Goal: Task Accomplishment & Management: Use online tool/utility

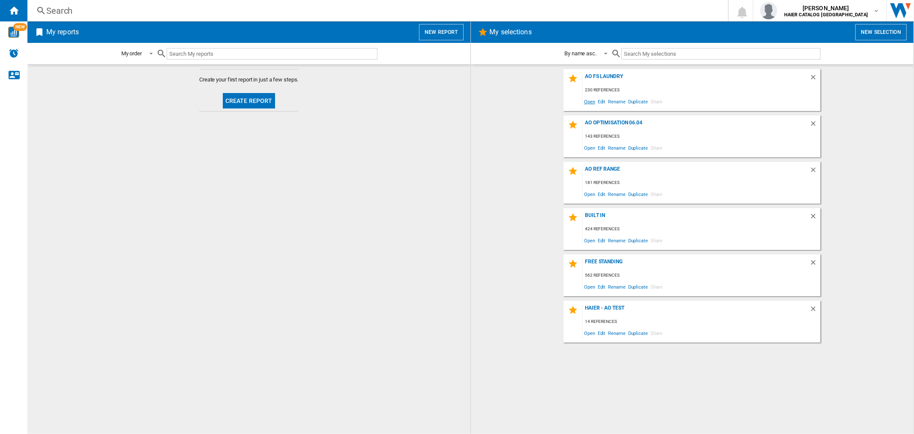
click at [593, 100] on span "Open" at bounding box center [590, 102] width 14 height 12
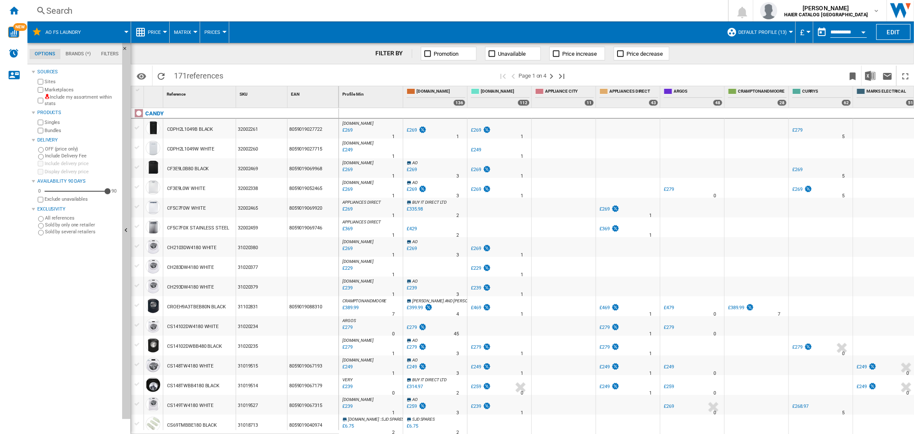
click at [863, 37] on button "Open calendar" at bounding box center [863, 30] width 15 height 15
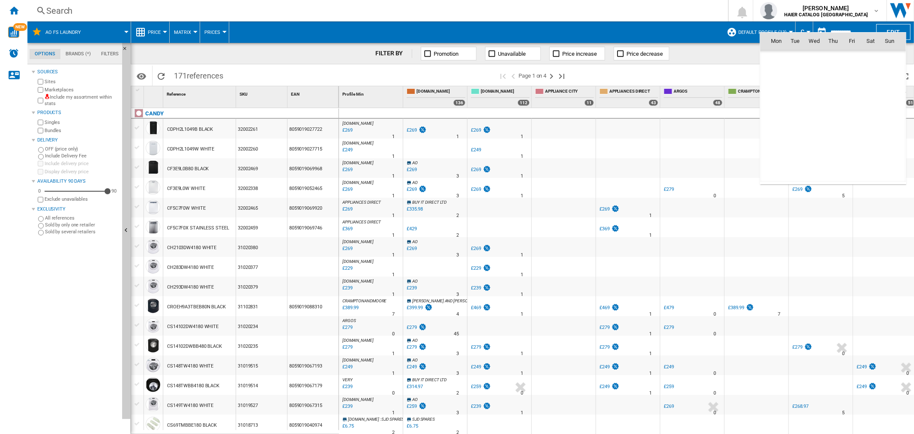
scroll to position [4089, 0]
click at [839, 116] on span "21" at bounding box center [833, 116] width 17 height 17
type input "**********"
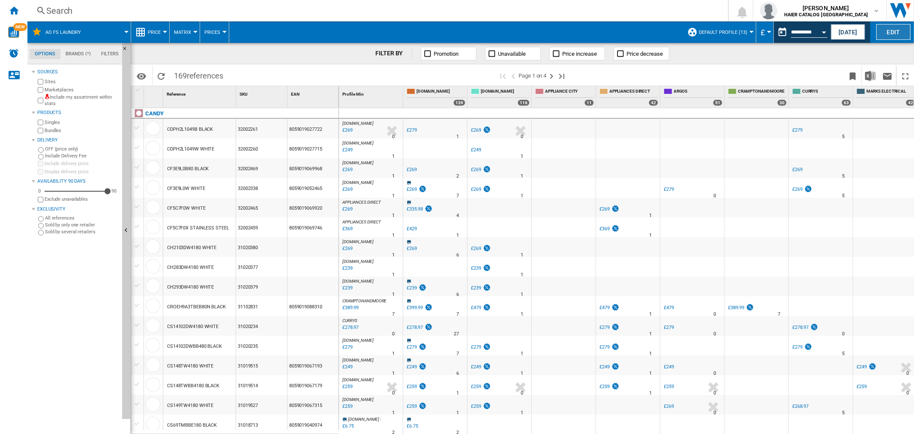
click at [901, 36] on button "Edit" at bounding box center [894, 32] width 34 height 16
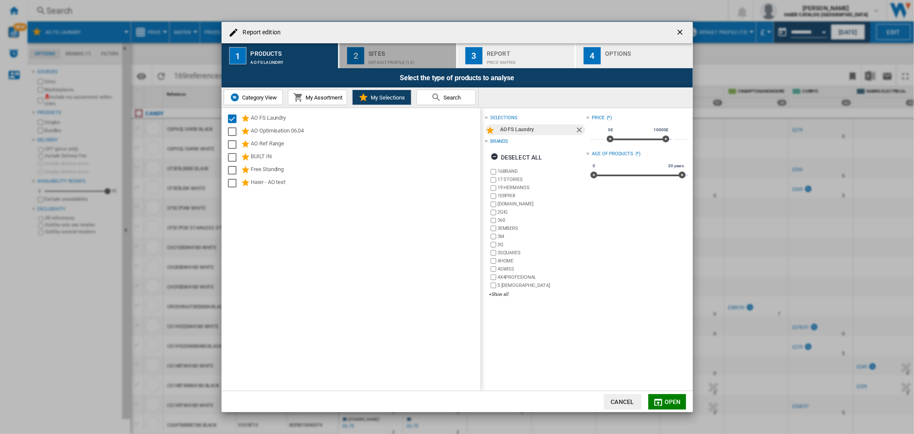
click at [413, 56] on div "Default profile (13)" at bounding box center [411, 60] width 84 height 9
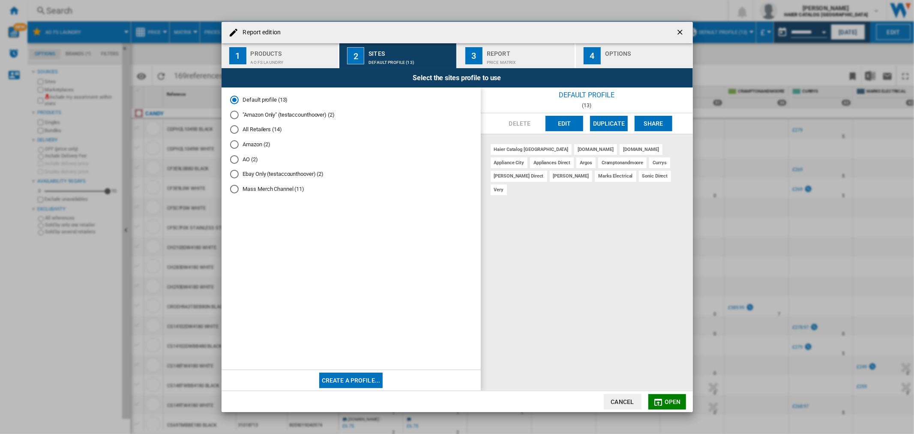
click at [250, 163] on md-radio-button "AO (2)" at bounding box center [351, 159] width 242 height 8
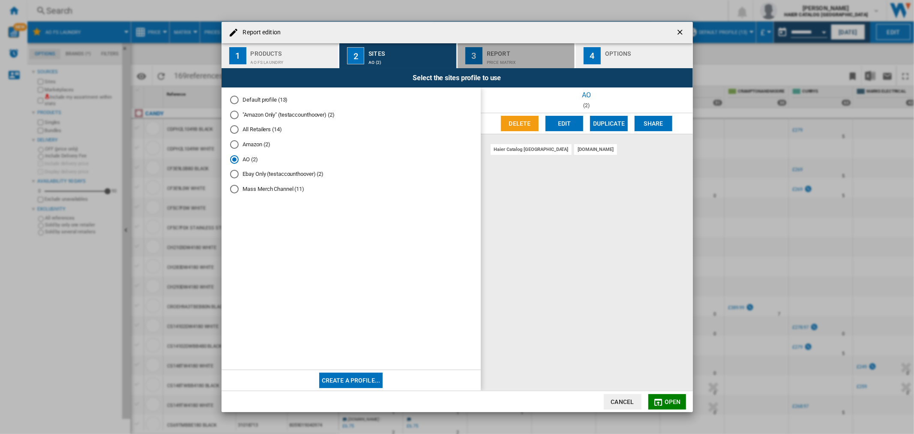
click at [506, 65] on button "3 Report Price Matrix" at bounding box center [517, 55] width 118 height 25
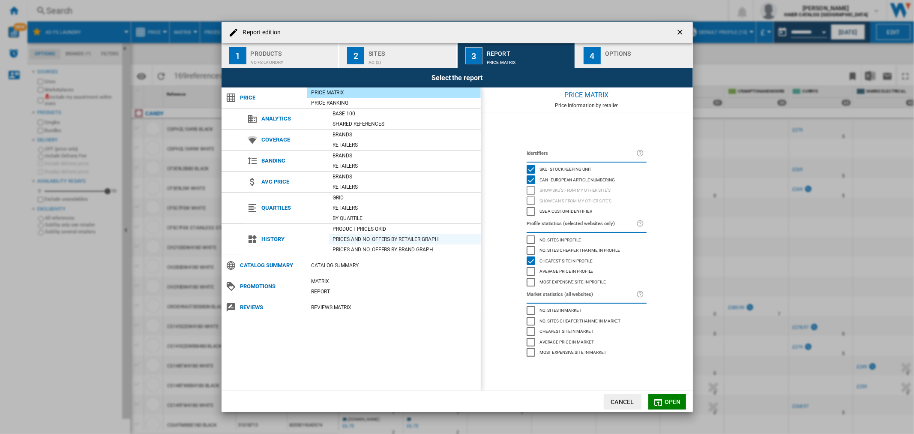
click at [345, 235] on div "Prices and No. offers by retailer graph" at bounding box center [405, 239] width 152 height 9
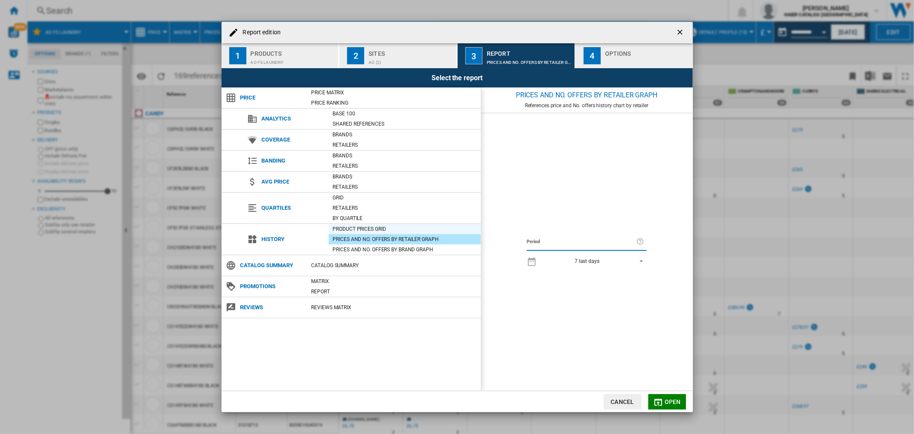
click at [353, 227] on div "Product prices grid" at bounding box center [405, 229] width 152 height 9
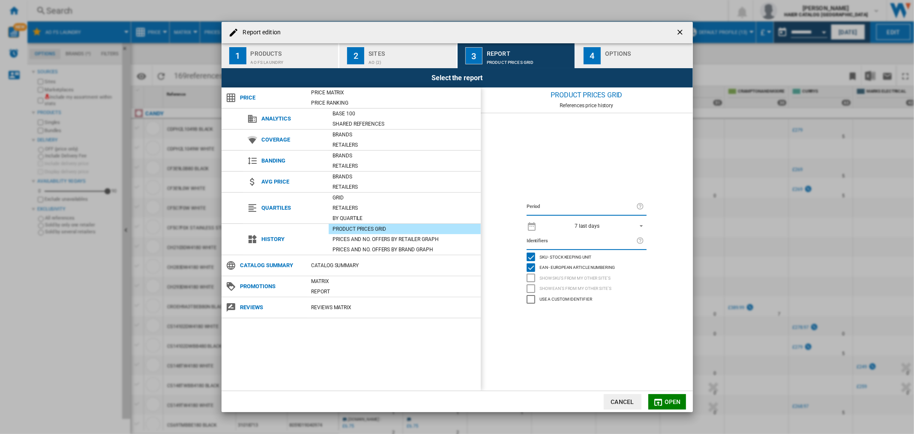
click at [609, 221] on md-select-value "7 last days" at bounding box center [593, 225] width 105 height 12
click at [589, 213] on md-option "1 day" at bounding box center [594, 213] width 119 height 13
click at [670, 403] on span "Open" at bounding box center [673, 401] width 16 height 7
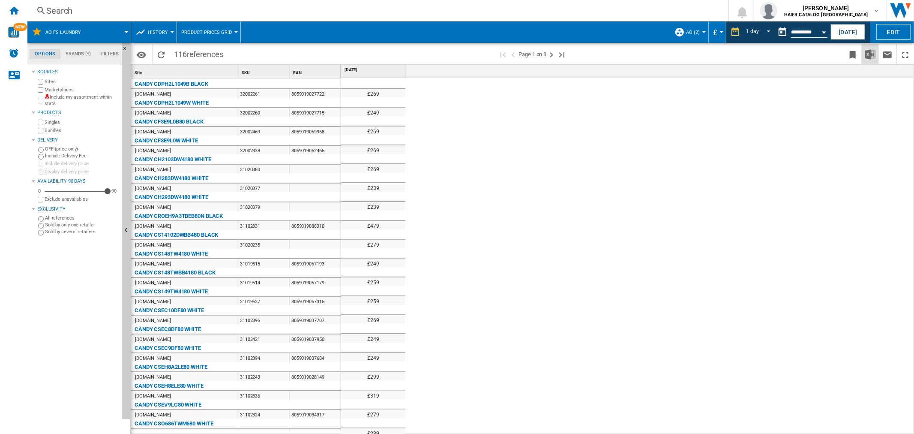
click at [870, 49] on img "Download in Excel" at bounding box center [870, 54] width 10 height 10
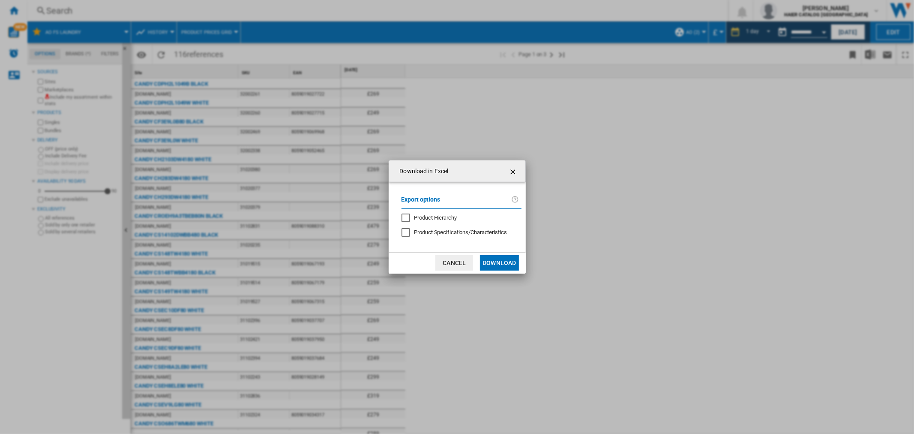
click at [508, 258] on button "Download" at bounding box center [499, 262] width 39 height 15
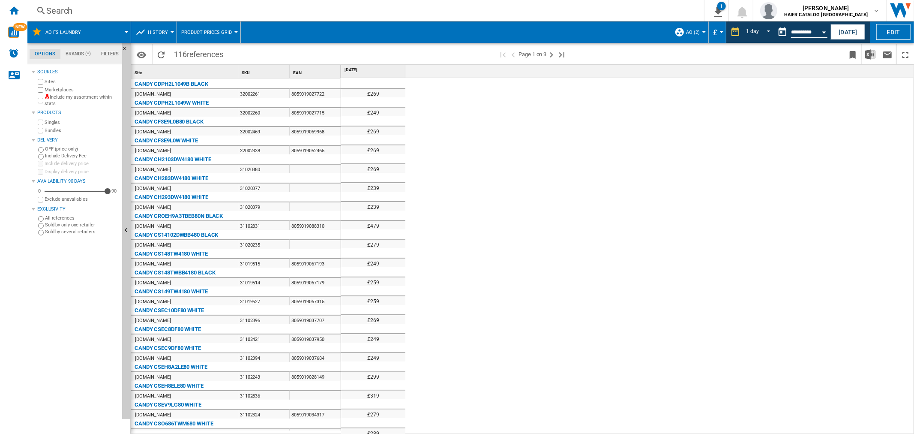
click at [74, 6] on div "Search" at bounding box center [364, 11] width 636 height 12
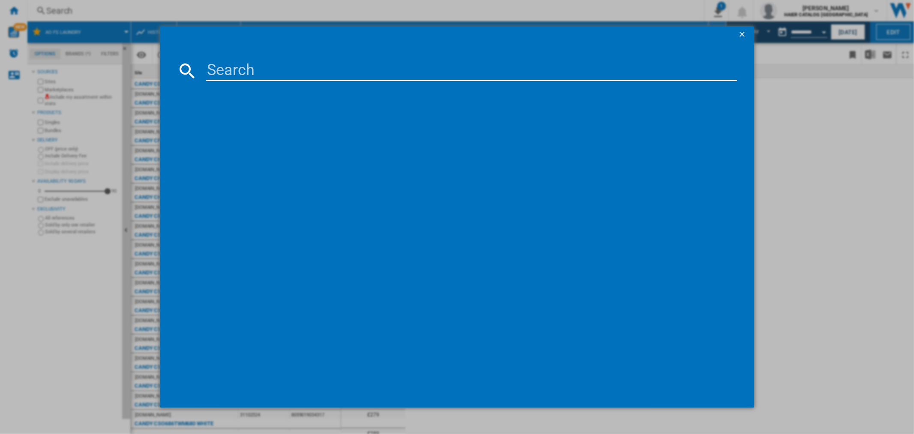
click at [266, 74] on input at bounding box center [471, 70] width 531 height 21
paste input "[PERSON_NAME] HW412AMC1 WHITE"
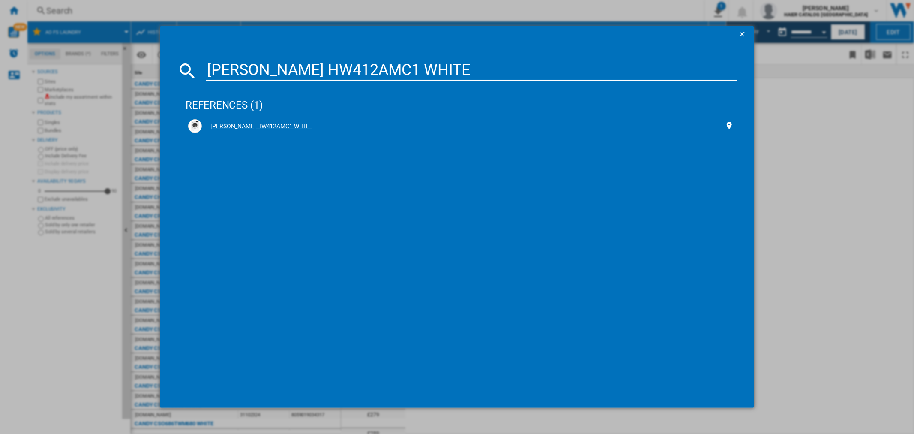
type input "[PERSON_NAME] HW412AMC1 WHITE"
click at [254, 126] on div "[PERSON_NAME] HW412AMC1 WHITE" at bounding box center [463, 126] width 522 height 9
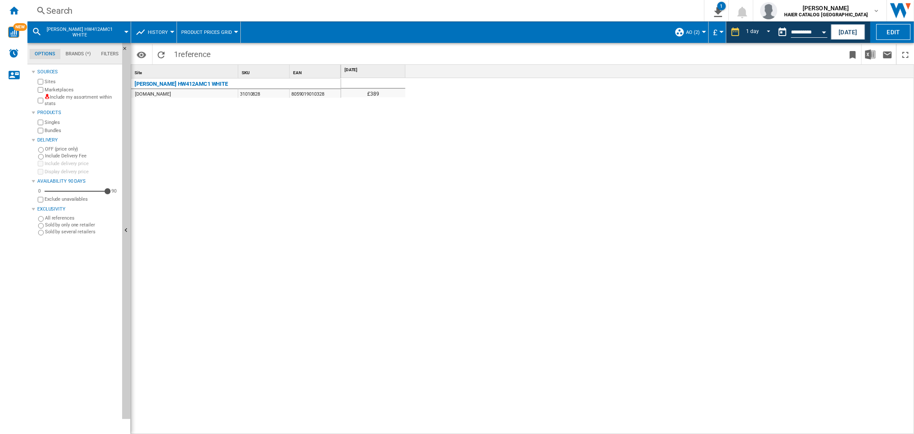
click at [57, 9] on div "Search" at bounding box center [364, 11] width 636 height 12
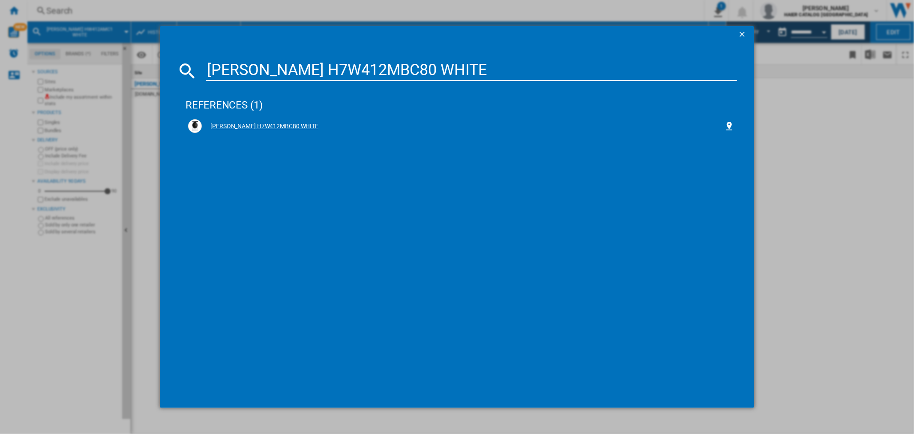
type input "[PERSON_NAME] H7W412MBC80 WHITE"
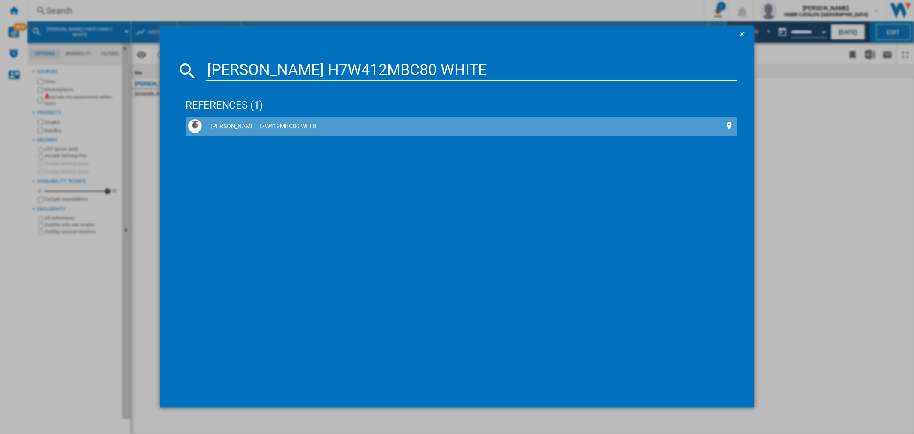
click at [266, 120] on div "[PERSON_NAME] H7W412MBC80 WHITE" at bounding box center [461, 126] width 546 height 14
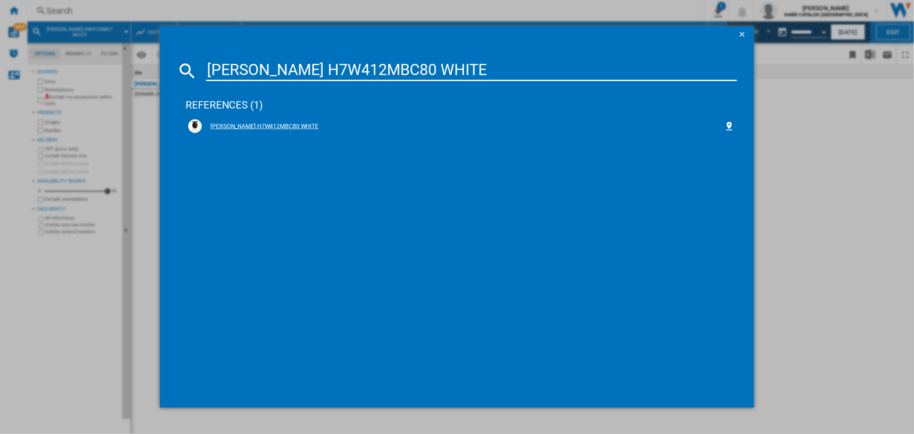
click at [263, 124] on div "[PERSON_NAME] H7W412MBC80 WHITE" at bounding box center [463, 126] width 522 height 9
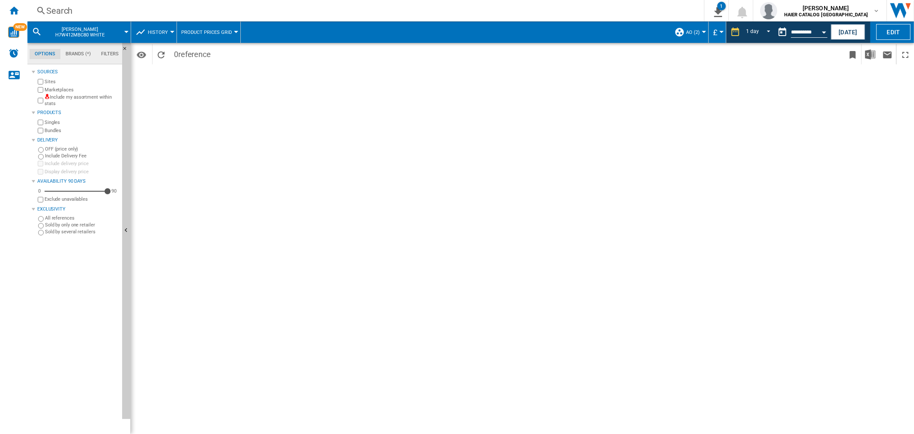
click at [73, 6] on div "Search" at bounding box center [364, 11] width 636 height 12
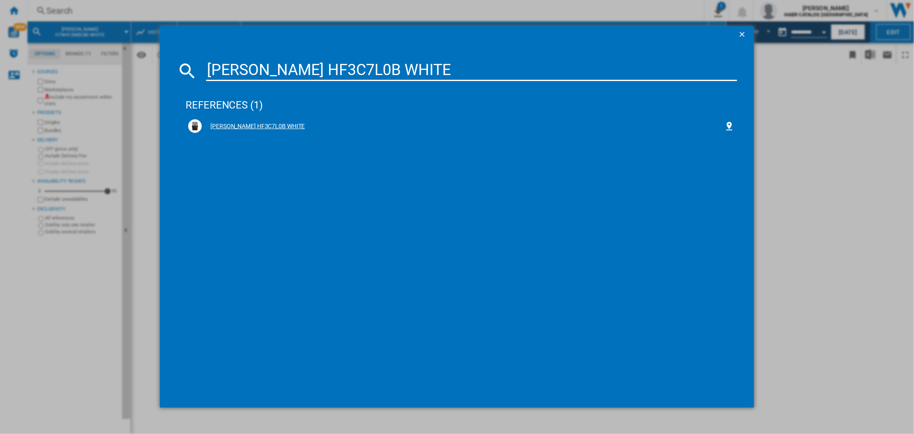
type input "[PERSON_NAME] HF3C7L0B WHITE"
click at [249, 129] on div "[PERSON_NAME] HF3C7L0B WHITE" at bounding box center [463, 126] width 522 height 9
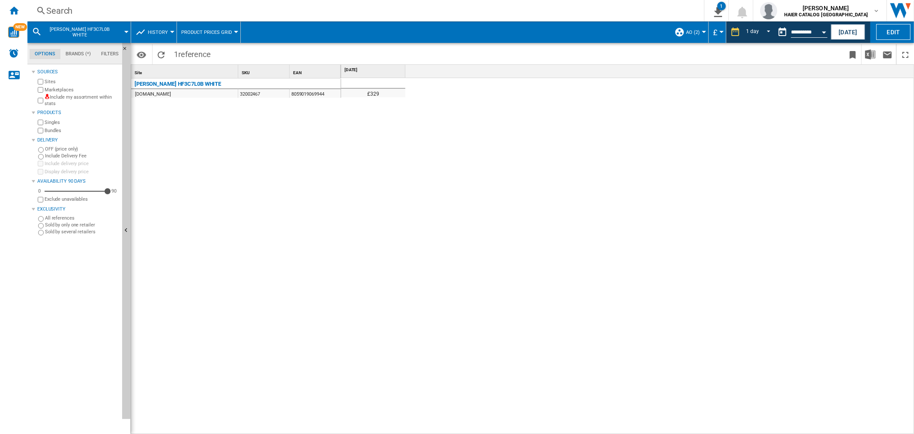
click at [70, 11] on div "Search" at bounding box center [364, 11] width 636 height 12
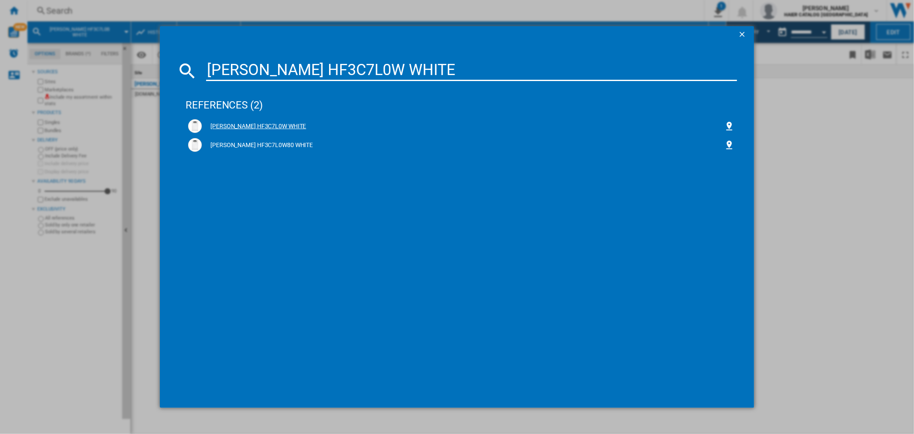
type input "[PERSON_NAME] HF3C7L0W WHITE"
click at [275, 125] on div "[PERSON_NAME] HF3C7L0W WHITE" at bounding box center [463, 126] width 522 height 9
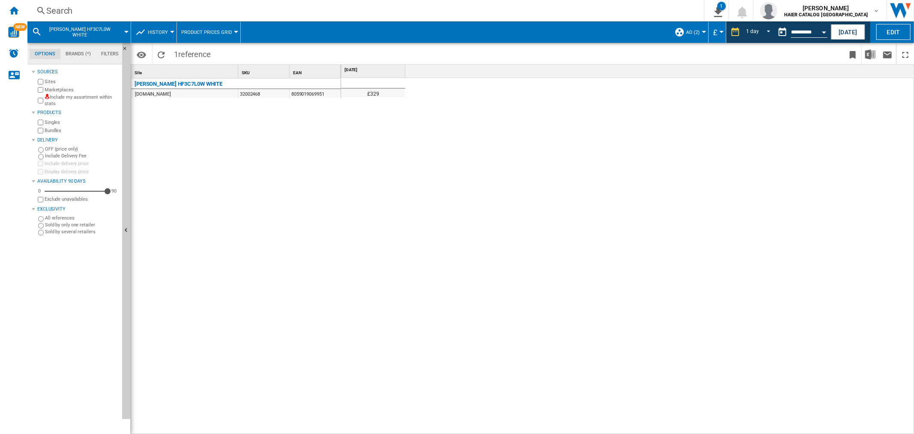
click at [81, 14] on div "Search" at bounding box center [364, 11] width 636 height 12
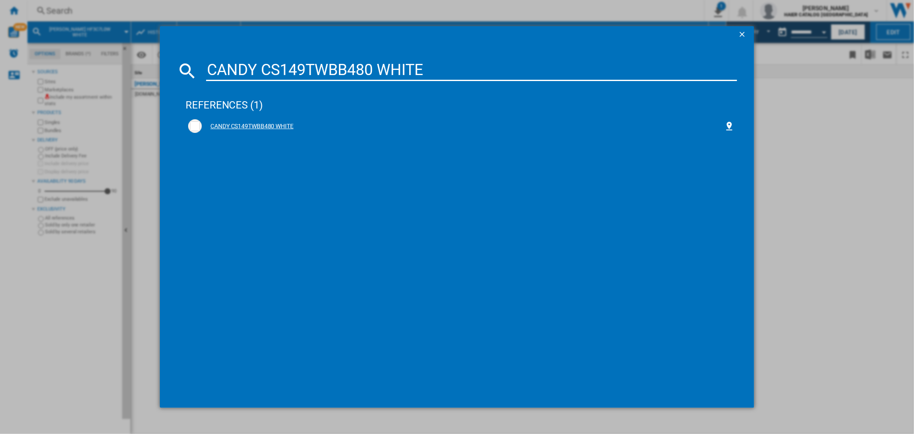
type input "CANDY CS149TWBB480 WHITE"
click at [264, 121] on div "CANDY CS149TWBB480 WHITE" at bounding box center [461, 126] width 546 height 14
click at [273, 126] on div "CANDY CS149TWBB480 WHITE" at bounding box center [463, 126] width 522 height 9
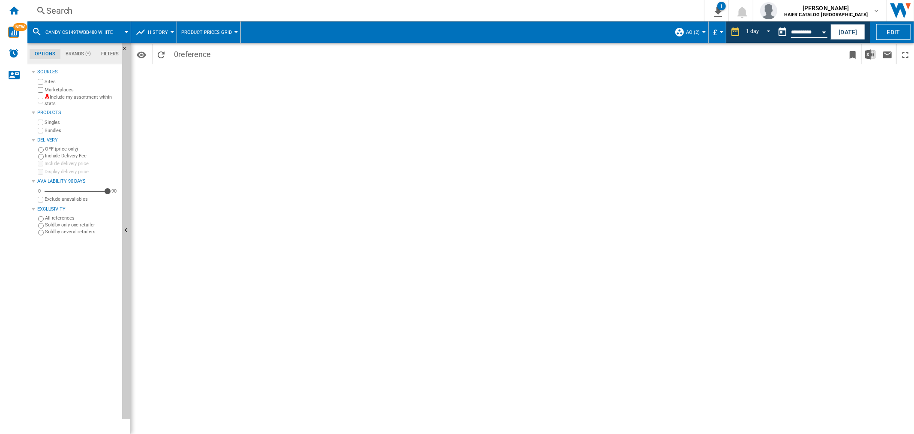
click at [92, 10] on div "Search" at bounding box center [364, 11] width 636 height 12
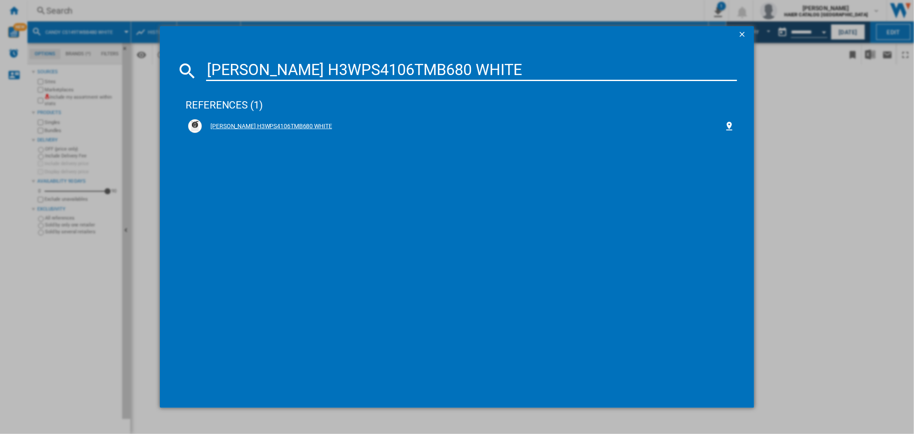
type input "[PERSON_NAME] H3WPS4106TMB680 WHITE"
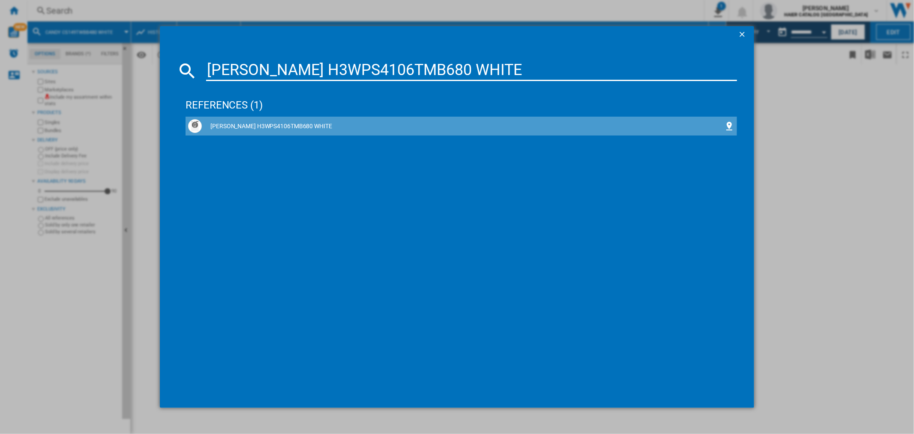
drag, startPoint x: 290, startPoint y: 123, endPoint x: 360, endPoint y: 11, distance: 132.0
click at [290, 123] on div "[PERSON_NAME] H3WPS4106TMB680 WHITE" at bounding box center [463, 126] width 522 height 9
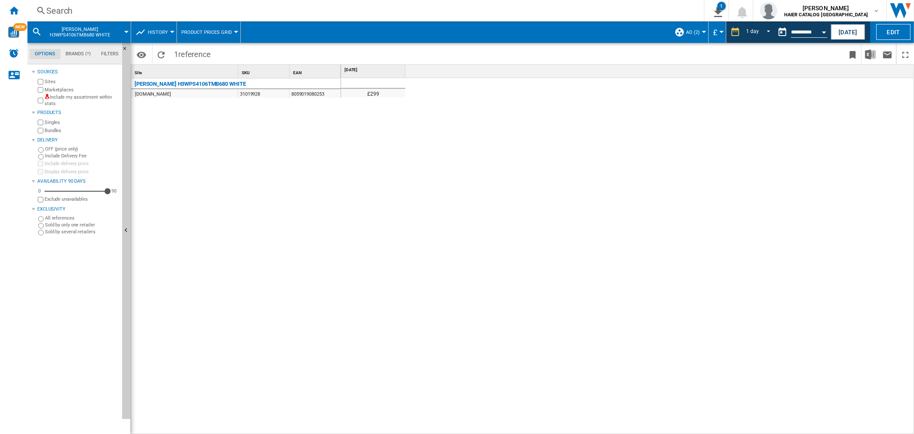
click at [79, 9] on div "Search" at bounding box center [364, 11] width 636 height 12
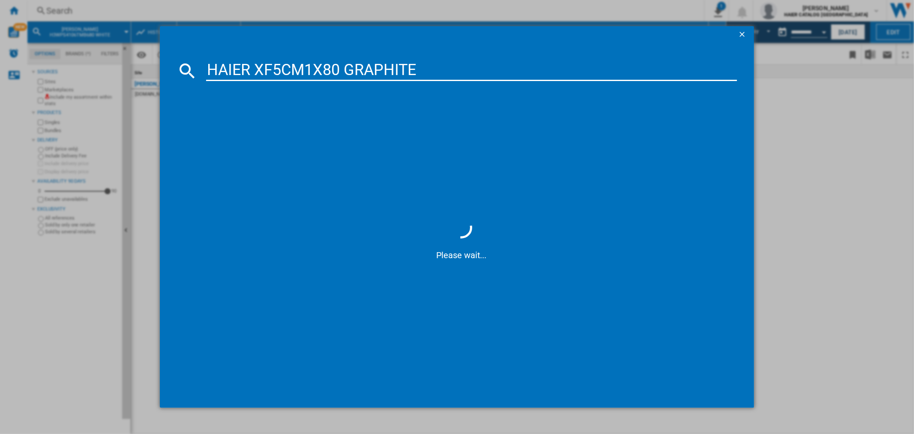
type input "HAIER XF5CM1X80 GRAPHITE"
drag, startPoint x: 264, startPoint y: 126, endPoint x: 448, endPoint y: 76, distance: 191.5
click at [264, 127] on div "HAIER XF5CM1X80 GRAPHITE" at bounding box center [463, 126] width 522 height 9
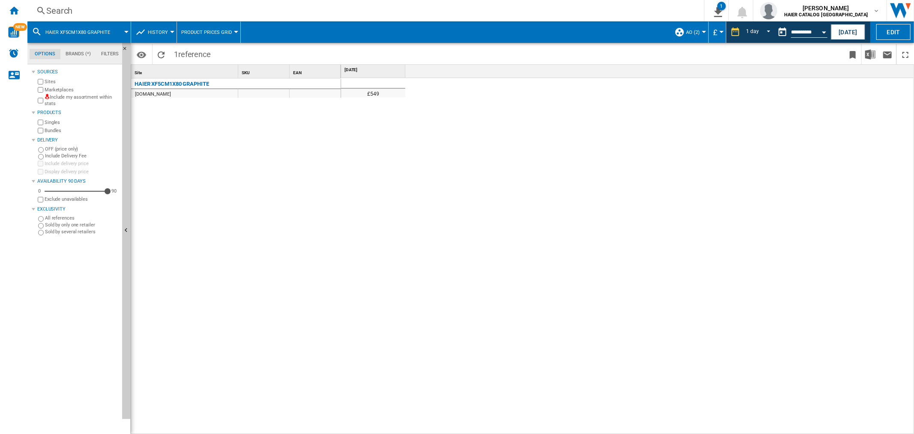
click at [86, 5] on div "Search" at bounding box center [364, 11] width 636 height 12
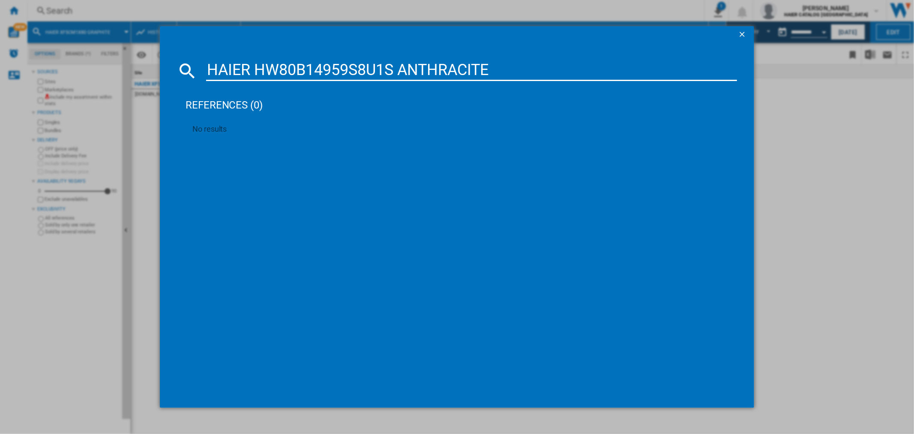
drag, startPoint x: 504, startPoint y: 67, endPoint x: 0, endPoint y: 12, distance: 506.2
click at [0, 18] on div "HAIER HW80B14959S8U1S ANTHRACITE references (0) No results" at bounding box center [457, 217] width 914 height 434
paste input "D100B14939 WH"
type input "HAIER HWD100B14939 WHITE"
click at [277, 123] on div "HAIER HWD100B14939 WHITE" at bounding box center [463, 126] width 522 height 9
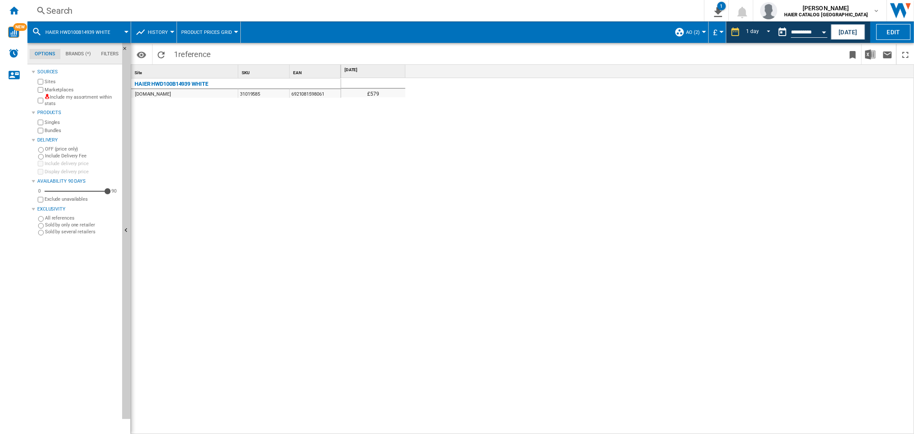
click at [70, 13] on div "Search" at bounding box center [364, 11] width 636 height 12
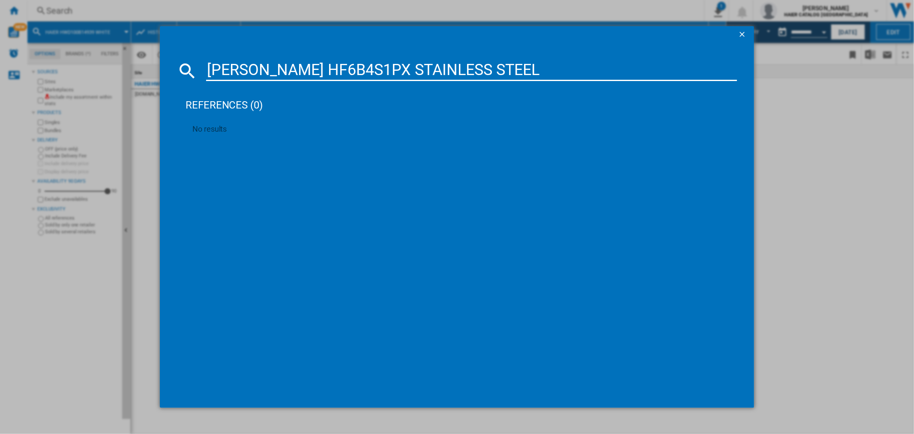
type input "[PERSON_NAME] HF6B4S1PX STAINLESS STEEL"
